Goal: Information Seeking & Learning: Learn about a topic

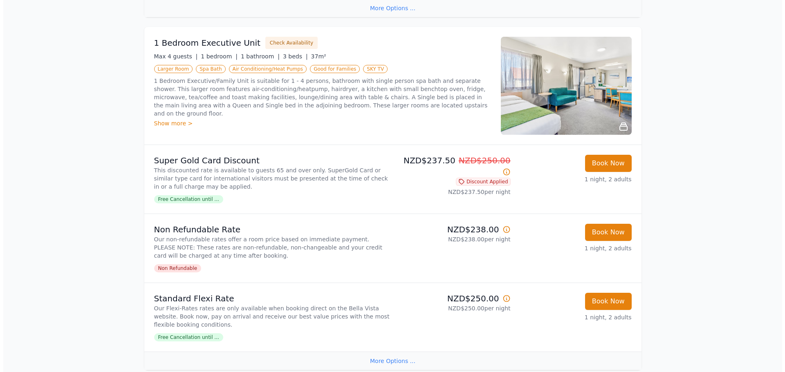
scroll to position [1535, 0]
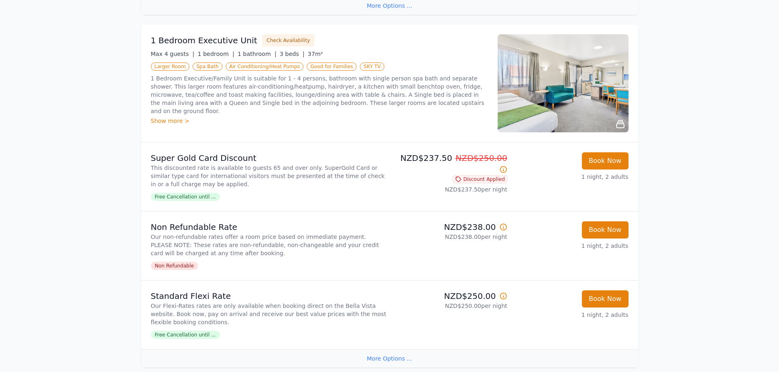
click at [167, 117] on div "Show more >" at bounding box center [319, 121] width 337 height 8
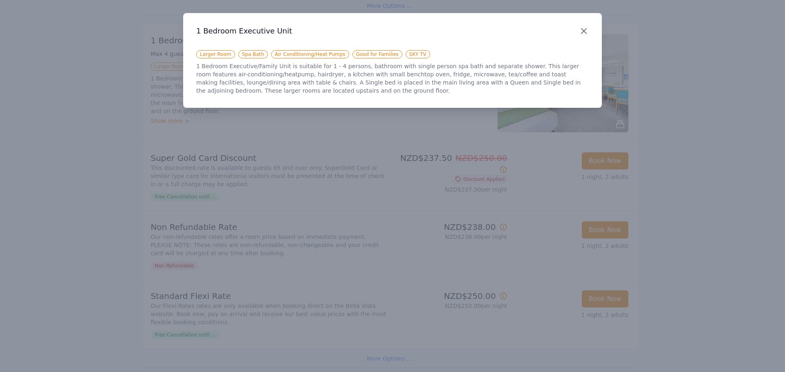
click at [581, 31] on icon "button" at bounding box center [584, 31] width 10 height 10
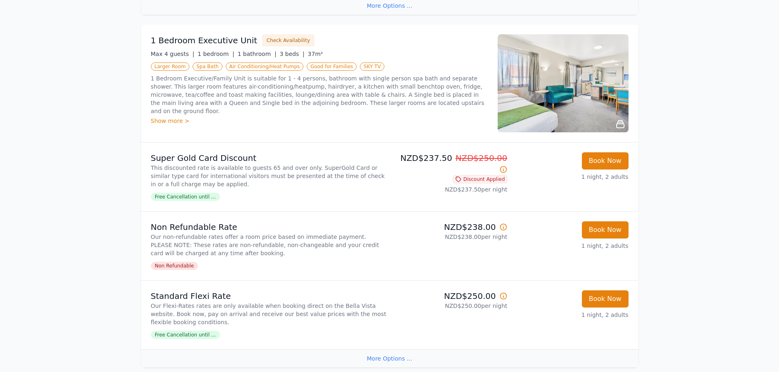
click at [619, 117] on img at bounding box center [563, 83] width 131 height 98
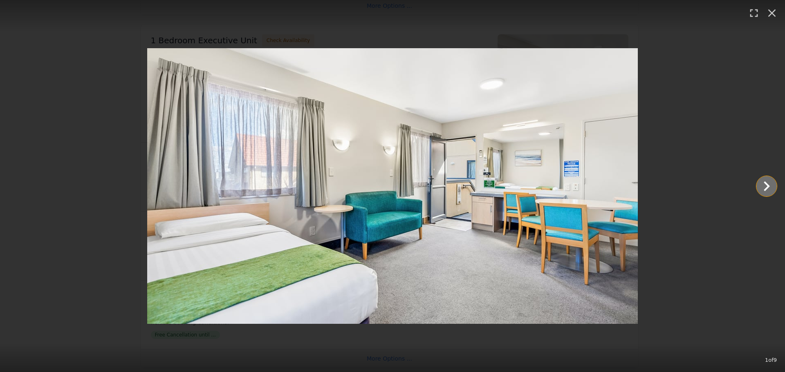
click at [765, 190] on icon "Show slide 2 of 9" at bounding box center [767, 187] width 6 height 10
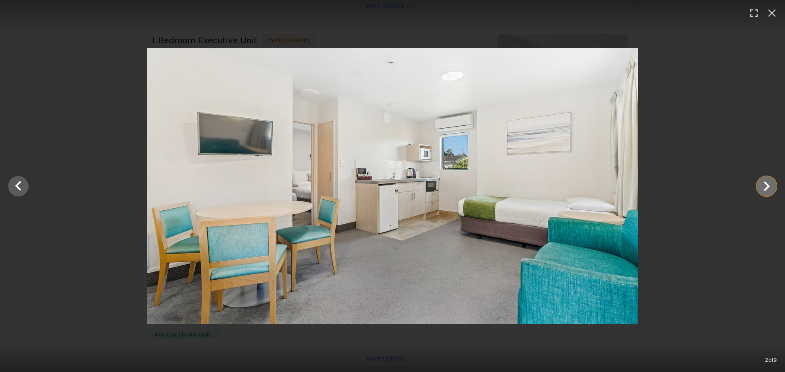
click at [766, 187] on icon "Show slide 3 of 9" at bounding box center [767, 187] width 20 height 20
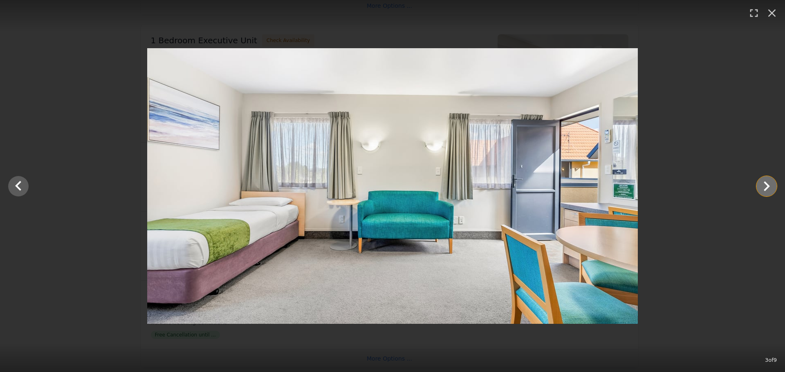
click at [766, 187] on icon "Show slide 4 of 9" at bounding box center [767, 187] width 20 height 20
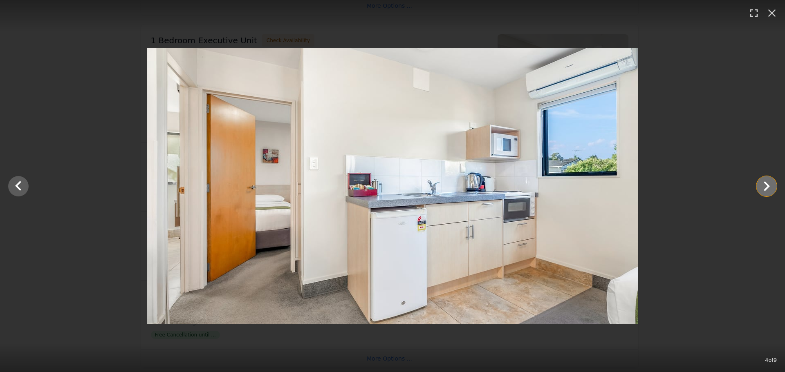
click at [766, 187] on icon "Show slide 5 of 9" at bounding box center [767, 187] width 20 height 20
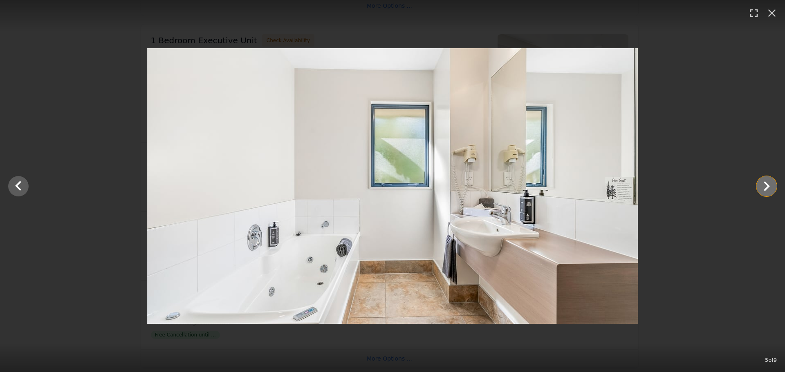
click at [766, 187] on icon "Show slide 6 of 9" at bounding box center [767, 187] width 20 height 20
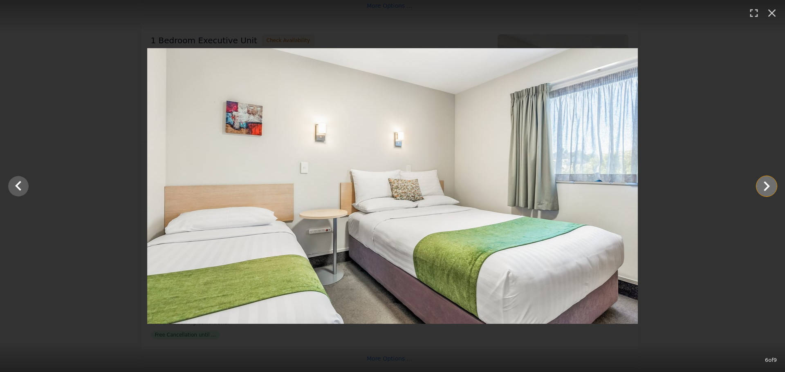
click at [766, 187] on icon "Show slide 7 of 9" at bounding box center [767, 187] width 20 height 20
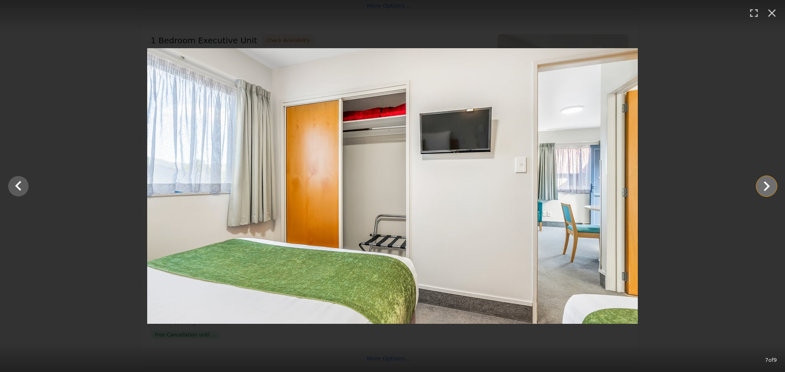
click at [766, 187] on icon "Show slide 8 of 9" at bounding box center [767, 187] width 20 height 20
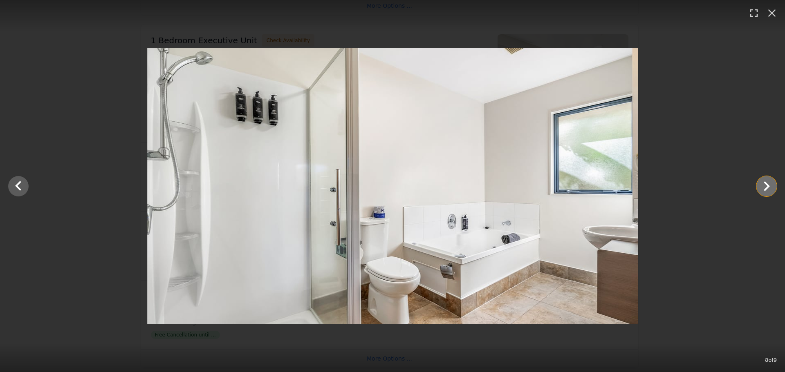
click at [766, 187] on icon "Show slide 9 of 9" at bounding box center [767, 187] width 20 height 20
